Goal: Task Accomplishment & Management: Manage account settings

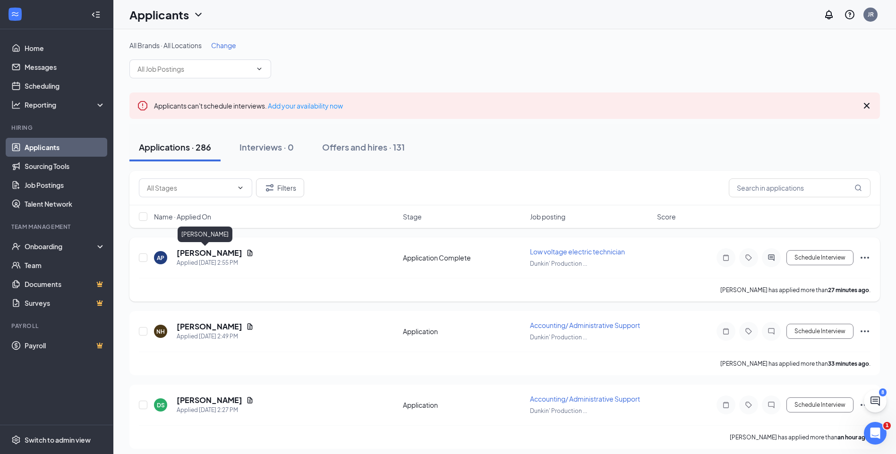
click at [200, 254] on h5 "[PERSON_NAME]" at bounding box center [210, 253] width 66 height 10
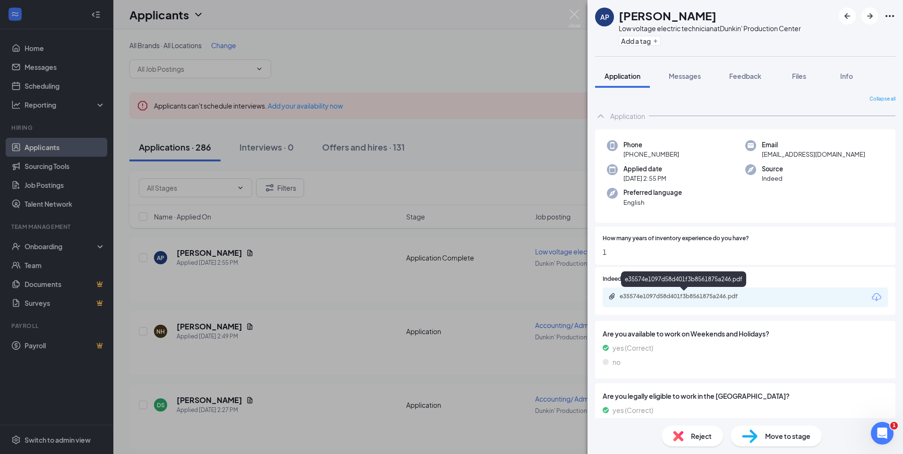
click at [660, 297] on div "e35574e1097d58d401f3b8561875a246.pdf" at bounding box center [686, 297] width 132 height 8
click at [577, 11] on img at bounding box center [575, 18] width 12 height 18
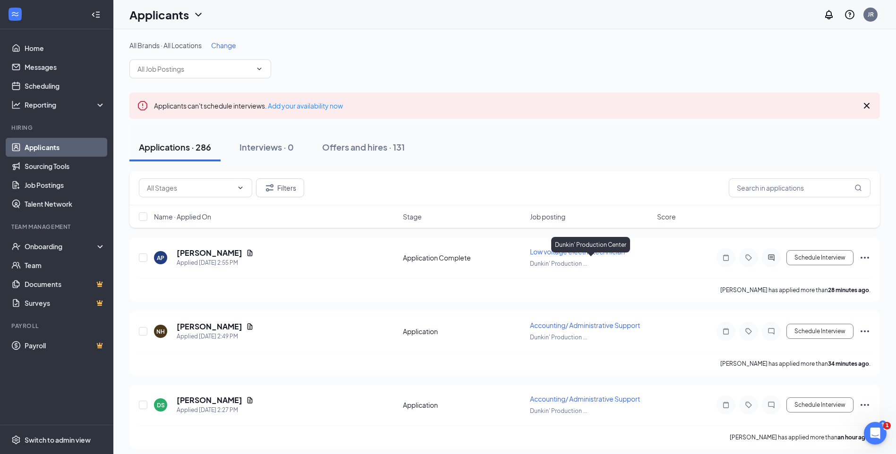
click at [598, 251] on div "Dunkin' Production Center" at bounding box center [590, 245] width 79 height 16
click at [563, 252] on span "Low voltage electric technician" at bounding box center [577, 252] width 95 height 9
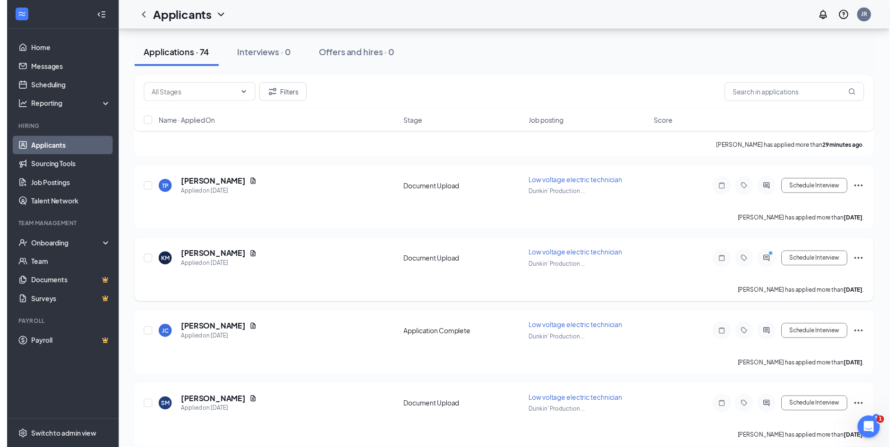
scroll to position [189, 0]
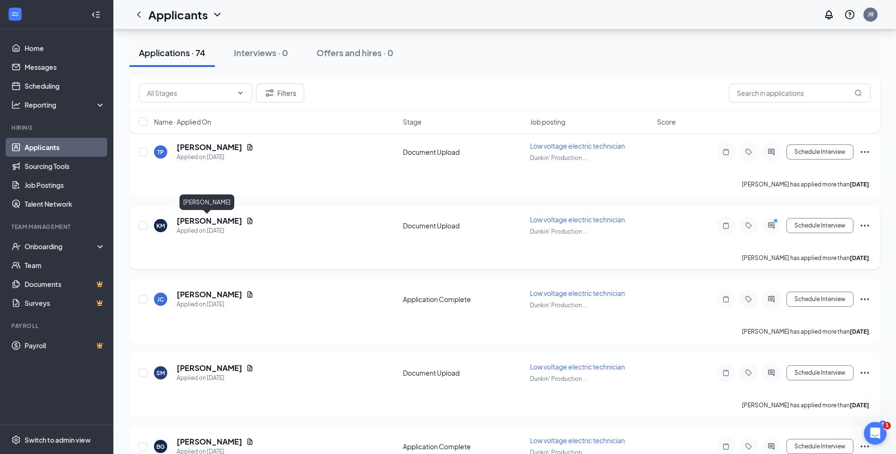
click at [214, 223] on h5 "[PERSON_NAME]" at bounding box center [210, 221] width 66 height 10
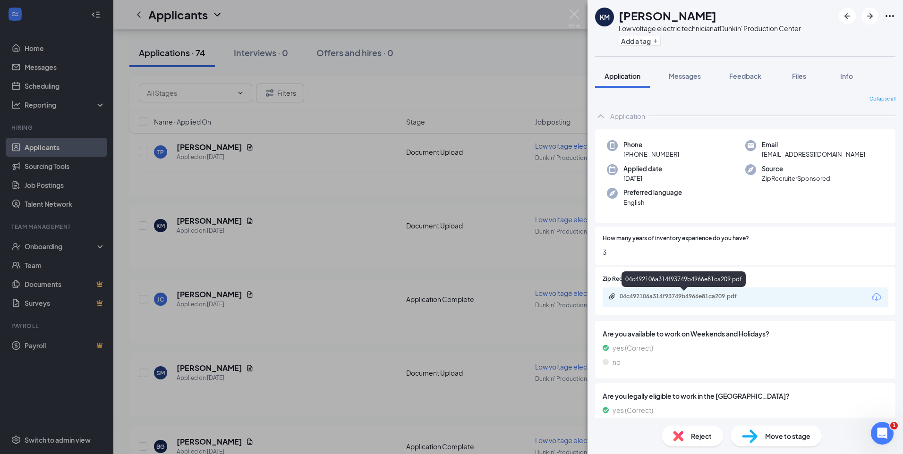
click at [672, 296] on div "04c492106a314f93749b4966e81ca209.pdf" at bounding box center [686, 297] width 132 height 8
click at [580, 14] on img at bounding box center [575, 18] width 12 height 18
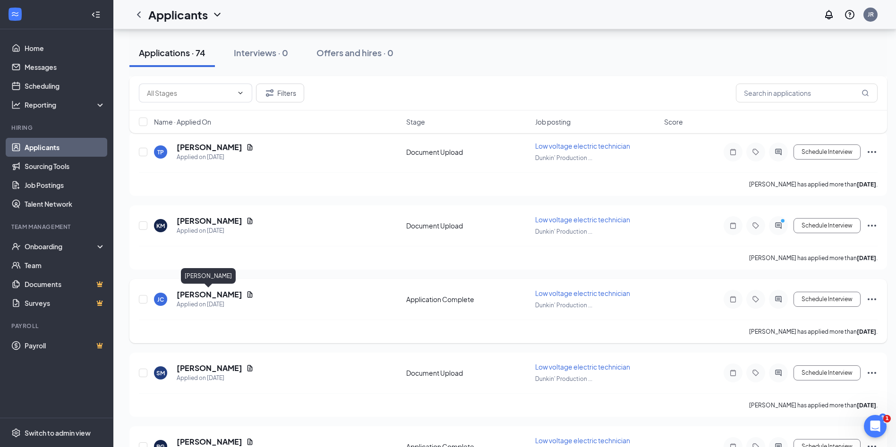
click at [221, 293] on h5 "[PERSON_NAME]" at bounding box center [210, 295] width 66 height 10
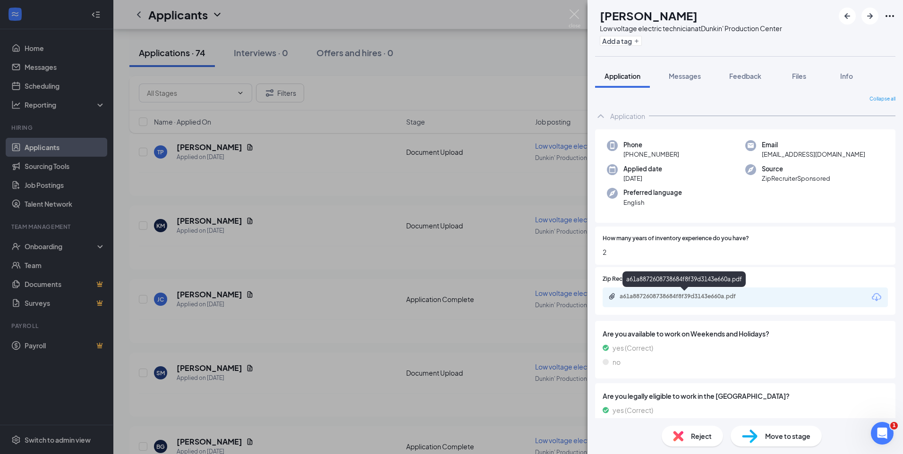
click at [665, 296] on div "a61a8872608738684f8f39d3143e660a.pdf" at bounding box center [686, 297] width 132 height 8
click at [574, 12] on img at bounding box center [575, 18] width 12 height 18
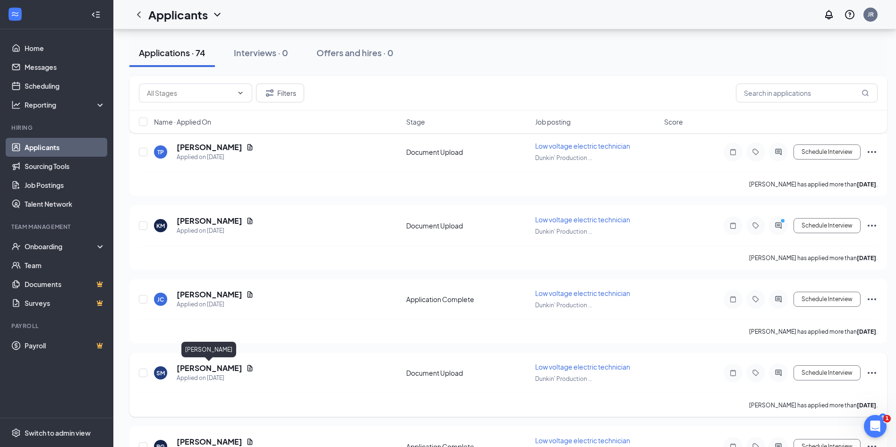
click at [221, 365] on h5 "[PERSON_NAME]" at bounding box center [210, 368] width 66 height 10
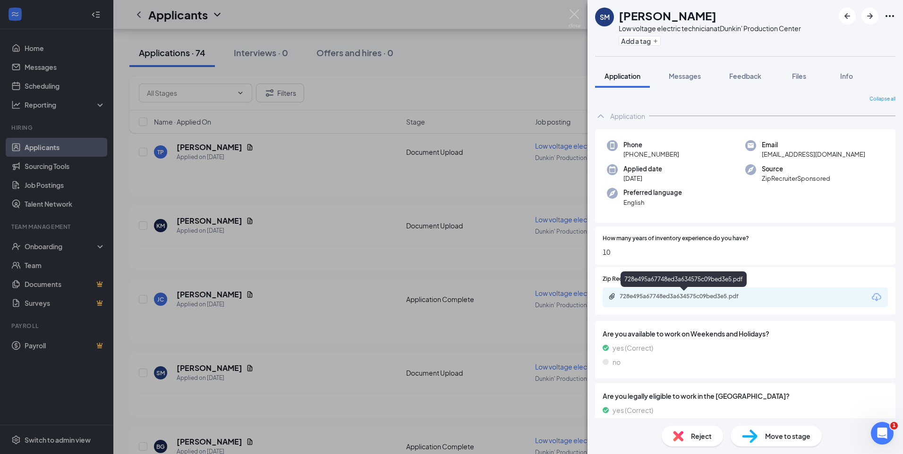
click at [649, 297] on div "728e495a67748ed3a634575c09bed3e5.pdf" at bounding box center [686, 297] width 132 height 8
click at [576, 15] on img at bounding box center [575, 18] width 12 height 18
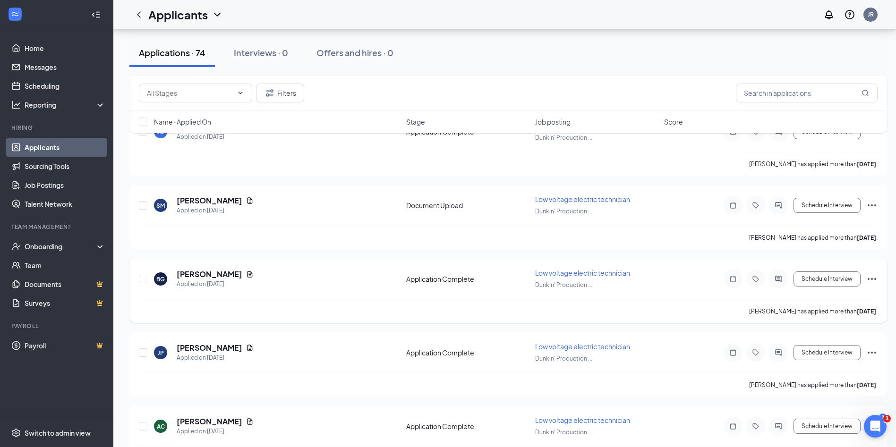
scroll to position [378, 0]
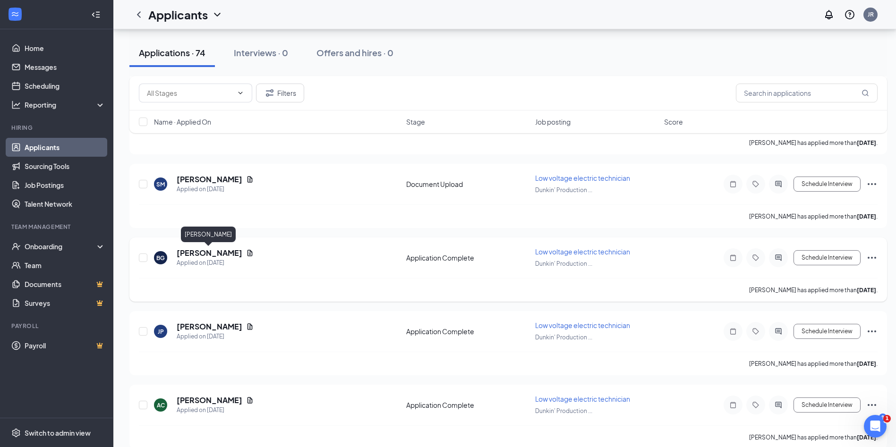
click at [220, 254] on h5 "[PERSON_NAME]" at bounding box center [210, 253] width 66 height 10
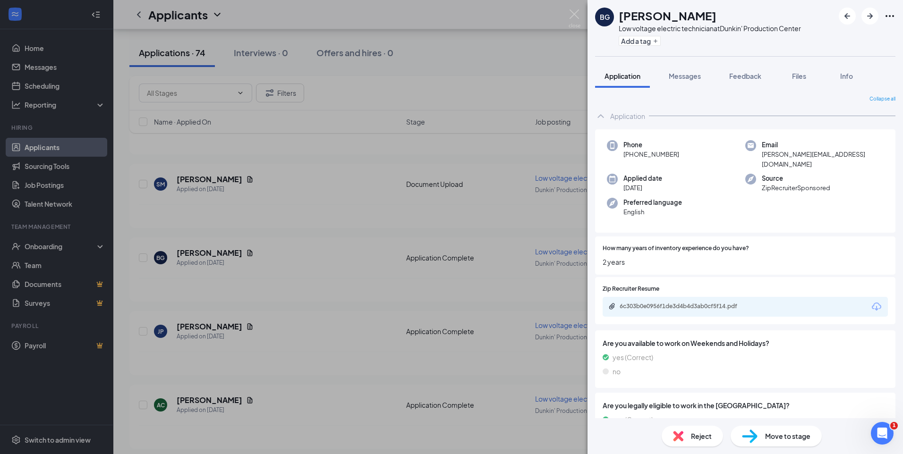
click at [654, 297] on div "6c303b0e0956f1de3d4b4d3ab0cf5f14.pdf" at bounding box center [745, 307] width 285 height 20
click at [654, 303] on div "6c303b0e0956f1de3d4b4d3ab0cf5f14.pdf" at bounding box center [686, 307] width 132 height 8
click at [575, 12] on img at bounding box center [575, 18] width 12 height 18
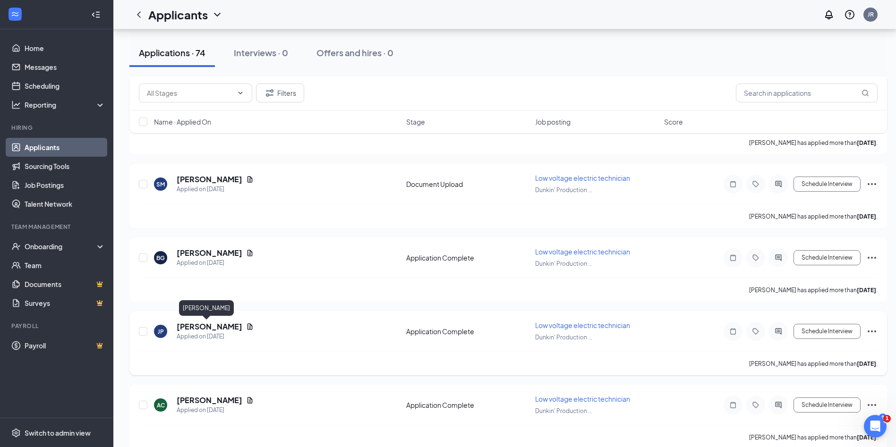
click at [209, 325] on h5 "[PERSON_NAME]" at bounding box center [210, 327] width 66 height 10
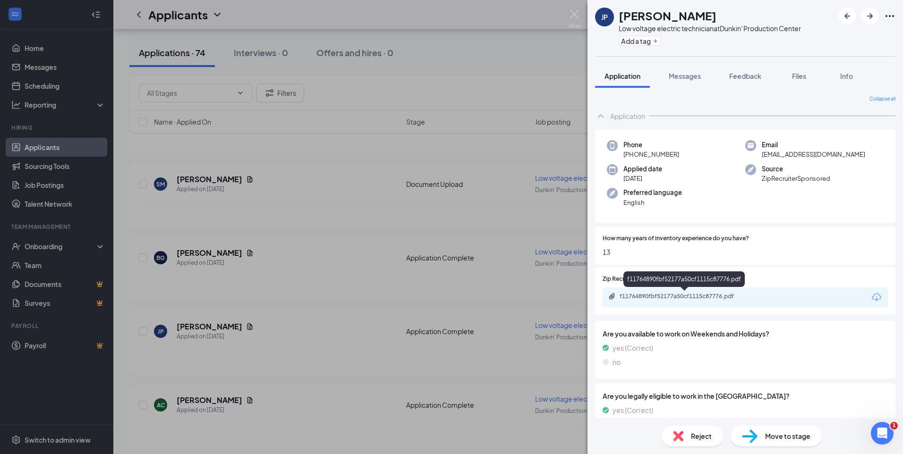
click at [652, 297] on div "f11764890fbf52177a50cf1115c87776.pdf" at bounding box center [686, 297] width 132 height 8
drag, startPoint x: 569, startPoint y: 16, endPoint x: 454, endPoint y: 154, distance: 179.4
click at [569, 16] on img at bounding box center [575, 18] width 12 height 18
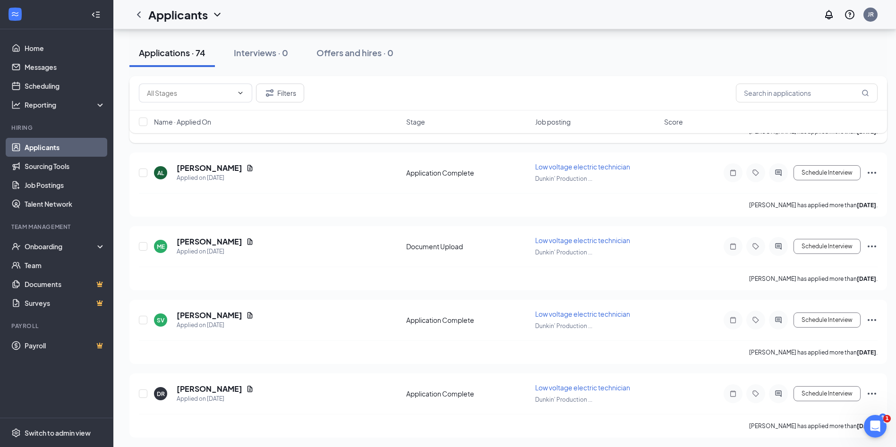
scroll to position [709, 0]
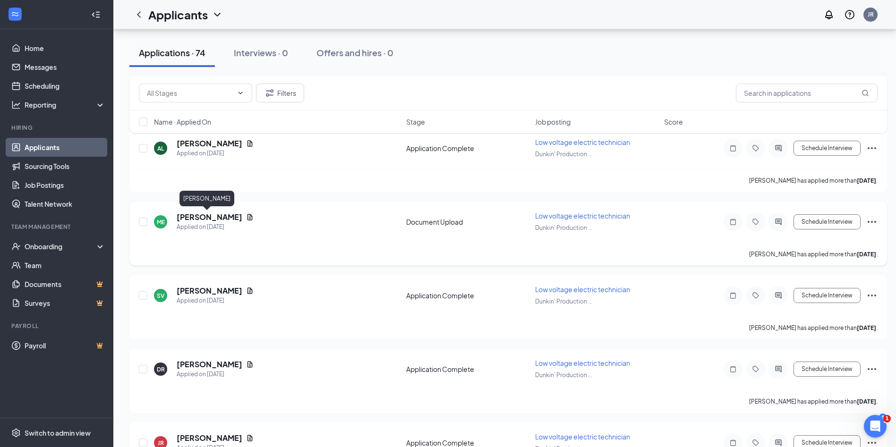
click at [214, 216] on h5 "[PERSON_NAME]" at bounding box center [210, 217] width 66 height 10
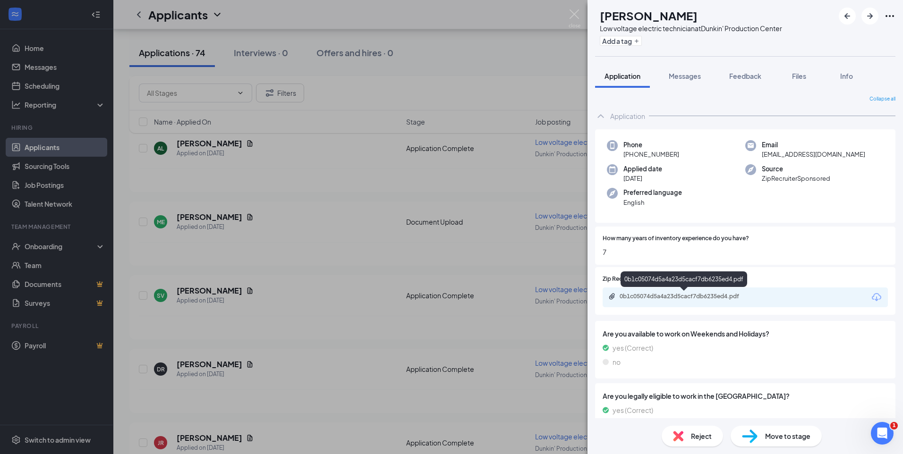
click at [643, 300] on div "0b1c05074d5a4a23d5cacf7db6235ed4.pdf" at bounding box center [686, 297] width 132 height 8
drag, startPoint x: 573, startPoint y: 11, endPoint x: 409, endPoint y: 174, distance: 231.5
click at [574, 11] on img at bounding box center [575, 18] width 12 height 18
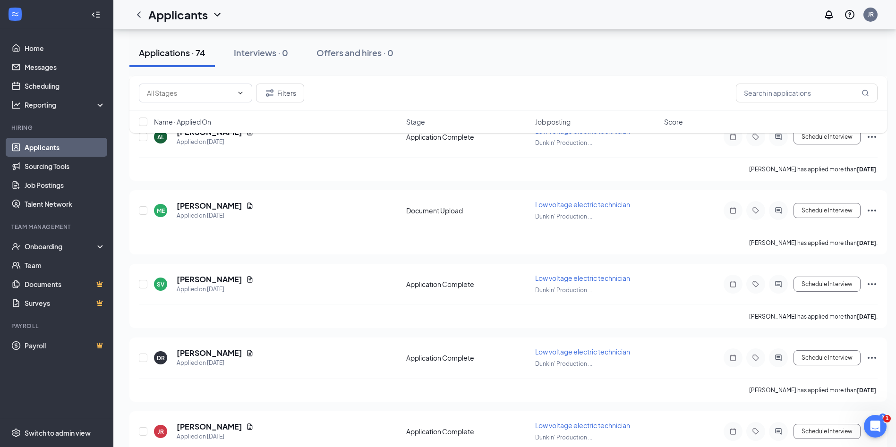
scroll to position [709, 0]
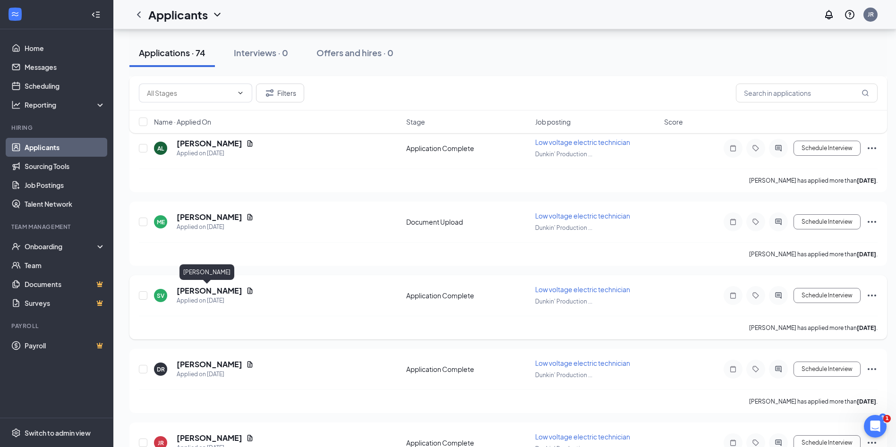
click at [196, 291] on h5 "[PERSON_NAME]" at bounding box center [210, 291] width 66 height 10
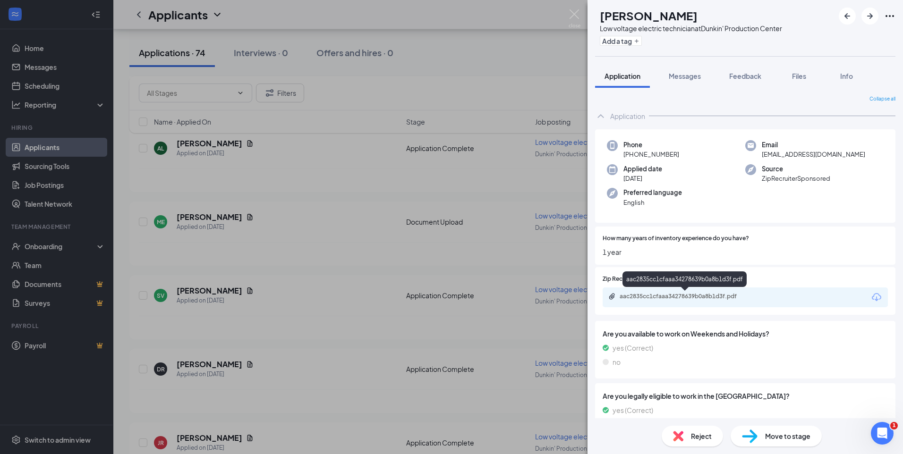
click at [695, 296] on div "aac2835cc1cfaaa34278639b0a8b1d3f.pdf" at bounding box center [686, 297] width 132 height 8
click at [577, 14] on img at bounding box center [575, 18] width 12 height 18
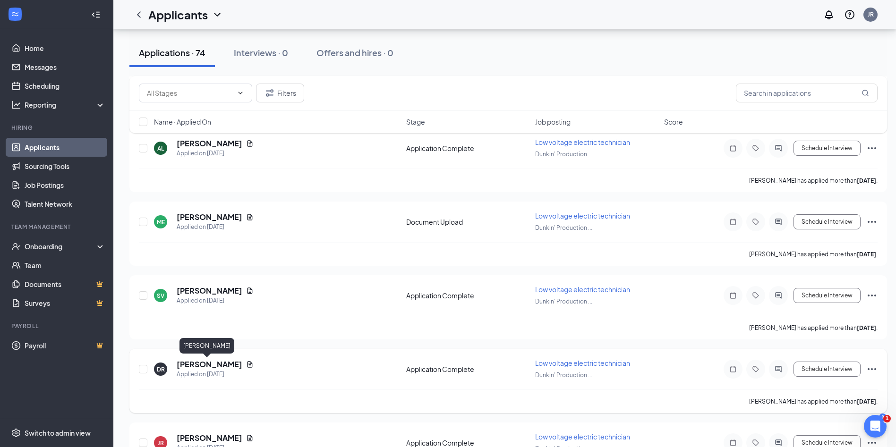
click at [201, 367] on h5 "[PERSON_NAME]" at bounding box center [210, 364] width 66 height 10
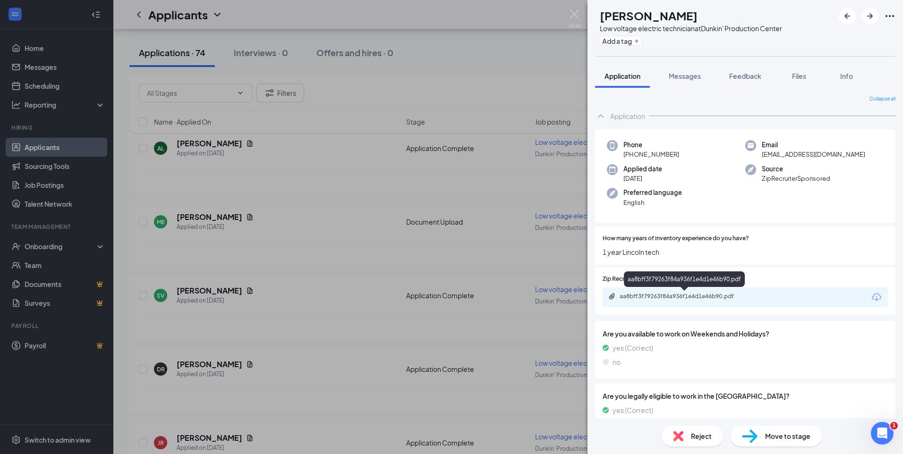
click at [678, 295] on div "aa8bff3f79263f84a936f1e4d1e46b90.pdf" at bounding box center [686, 297] width 132 height 8
click at [575, 14] on img at bounding box center [575, 18] width 12 height 18
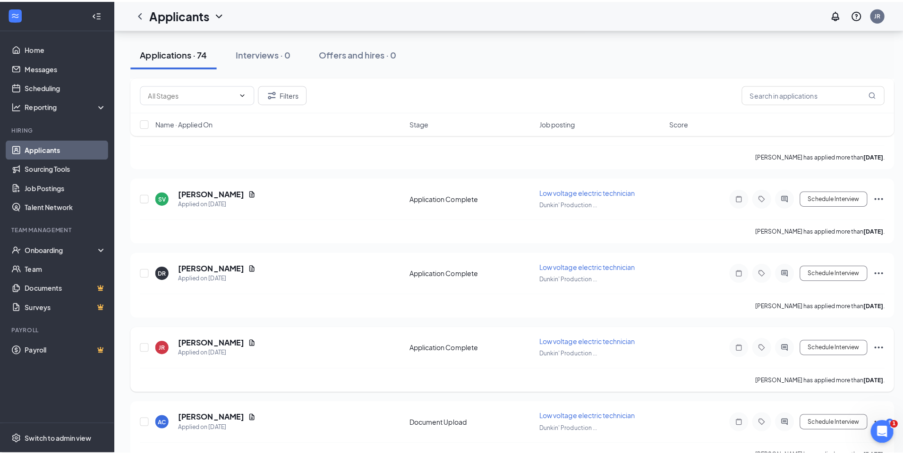
scroll to position [850, 0]
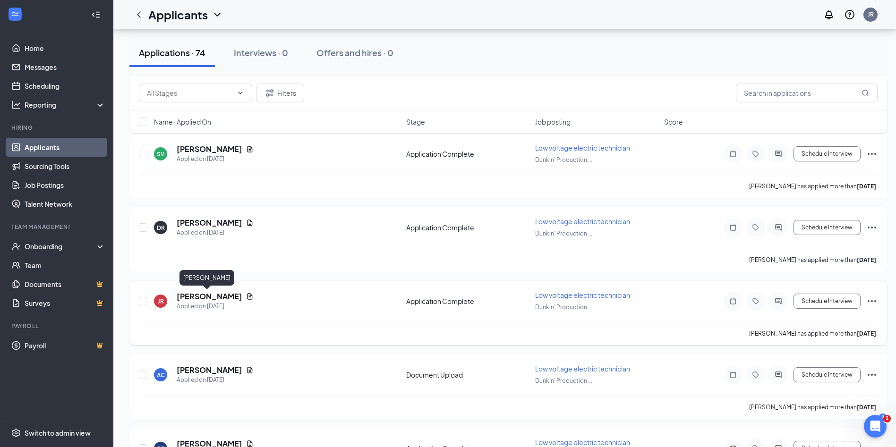
click at [207, 297] on h5 "[PERSON_NAME]" at bounding box center [210, 296] width 66 height 10
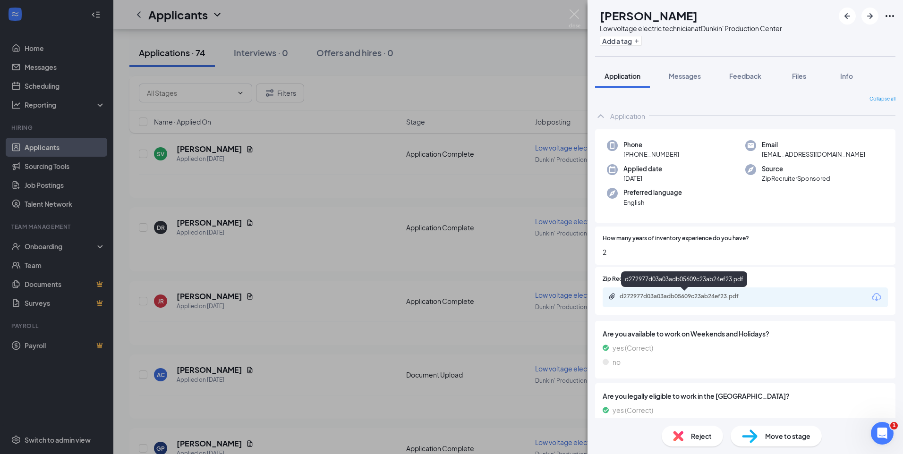
click at [703, 296] on div "d272977d03a03adb05609c23ab24ef23.pdf" at bounding box center [686, 297] width 132 height 8
click at [572, 10] on img at bounding box center [575, 18] width 12 height 18
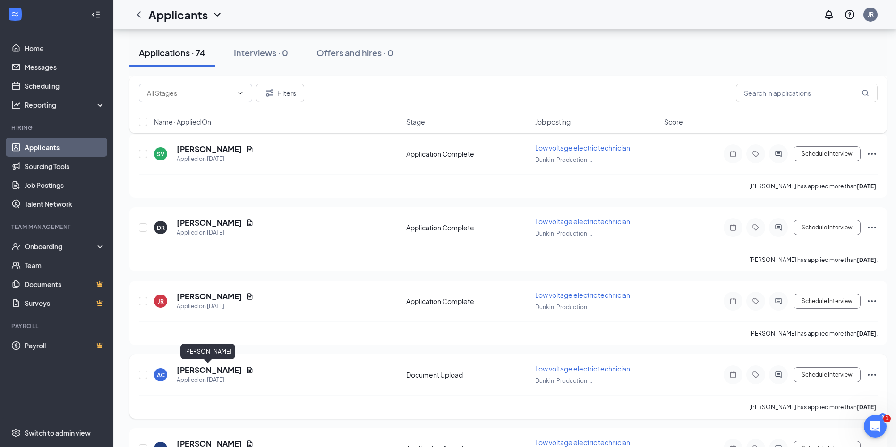
click at [201, 370] on h5 "[PERSON_NAME]" at bounding box center [210, 370] width 66 height 10
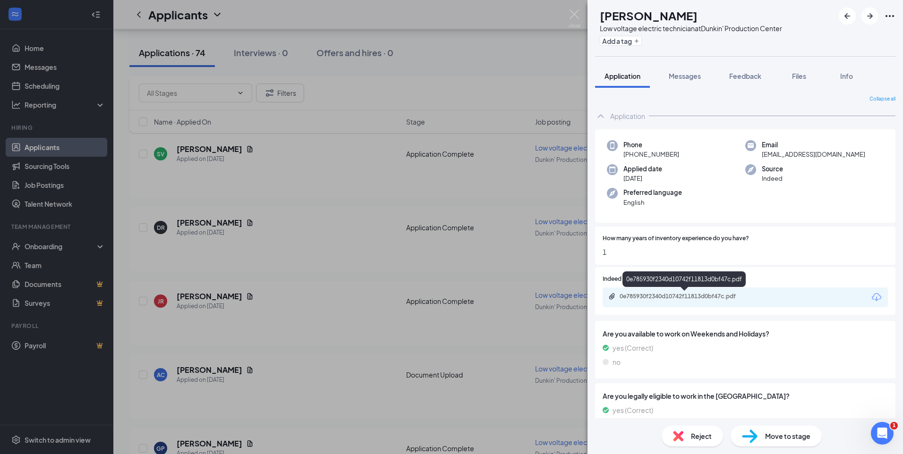
click at [667, 294] on div "0e785930f2340d10742f11813d0bf47c.pdf" at bounding box center [686, 297] width 132 height 8
